Goal: Transaction & Acquisition: Book appointment/travel/reservation

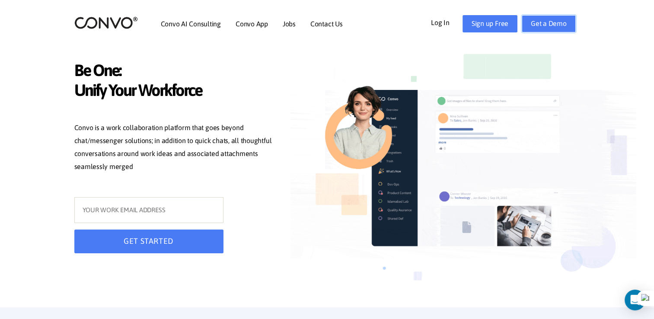
click at [550, 23] on link "Get a Demo" at bounding box center [549, 23] width 54 height 17
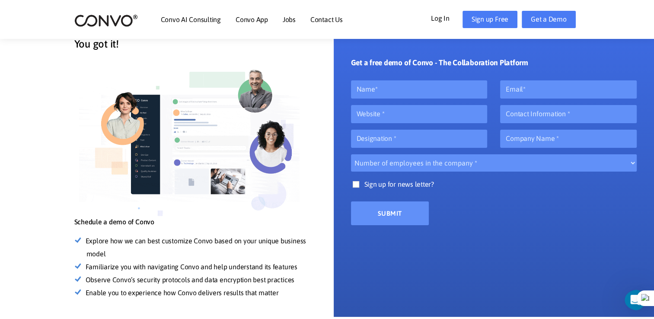
scroll to position [52, 0]
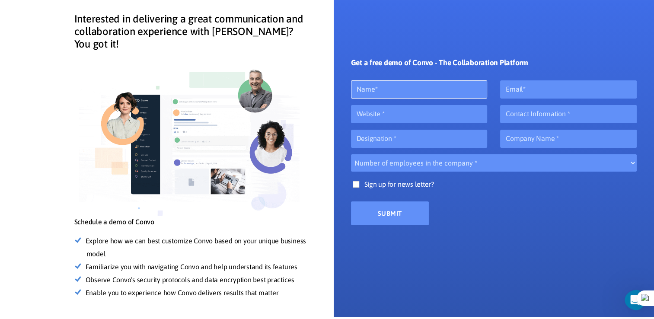
click at [453, 90] on input "text" at bounding box center [419, 89] width 137 height 18
click at [357, 41] on div "Get a free demo of Convo - The Collaboration Platform Number of employees in th…" at bounding box center [494, 121] width 286 height 208
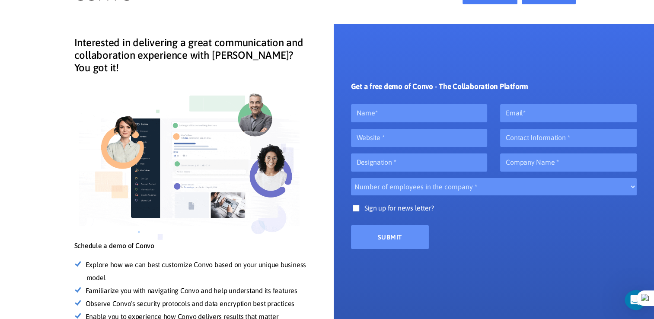
scroll to position [0, 0]
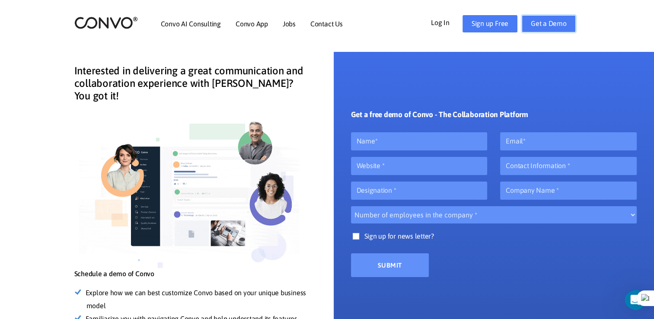
click at [560, 29] on link "Get a Demo" at bounding box center [549, 23] width 54 height 17
